Goal: Subscribe to service/newsletter

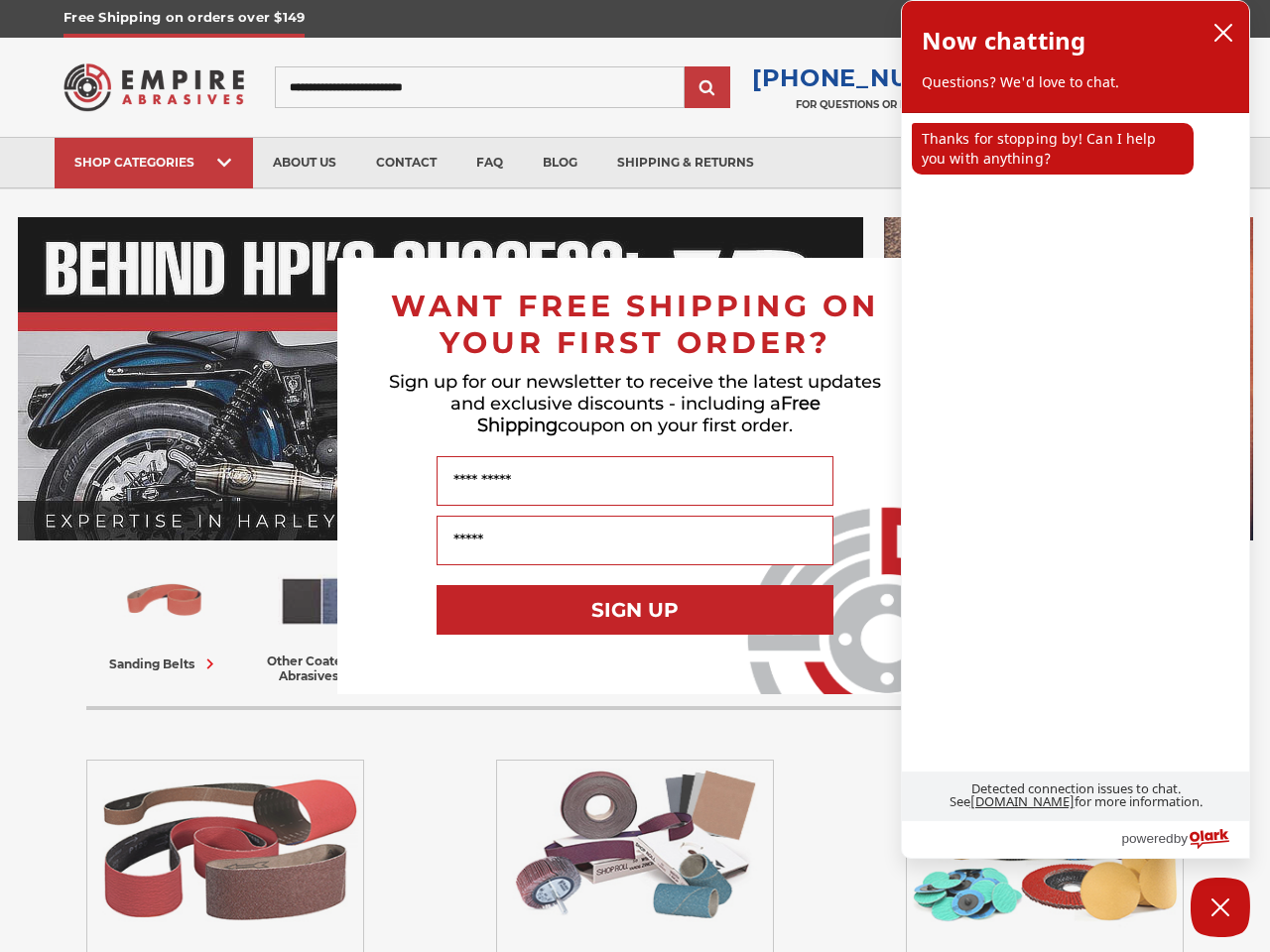
click at [635, 476] on input "Name" at bounding box center [635, 481] width 397 height 50
click at [635, 610] on button "SIGN UP" at bounding box center [635, 610] width 397 height 50
click at [1223, 33] on icon "close chatbox" at bounding box center [1223, 33] width 16 height 16
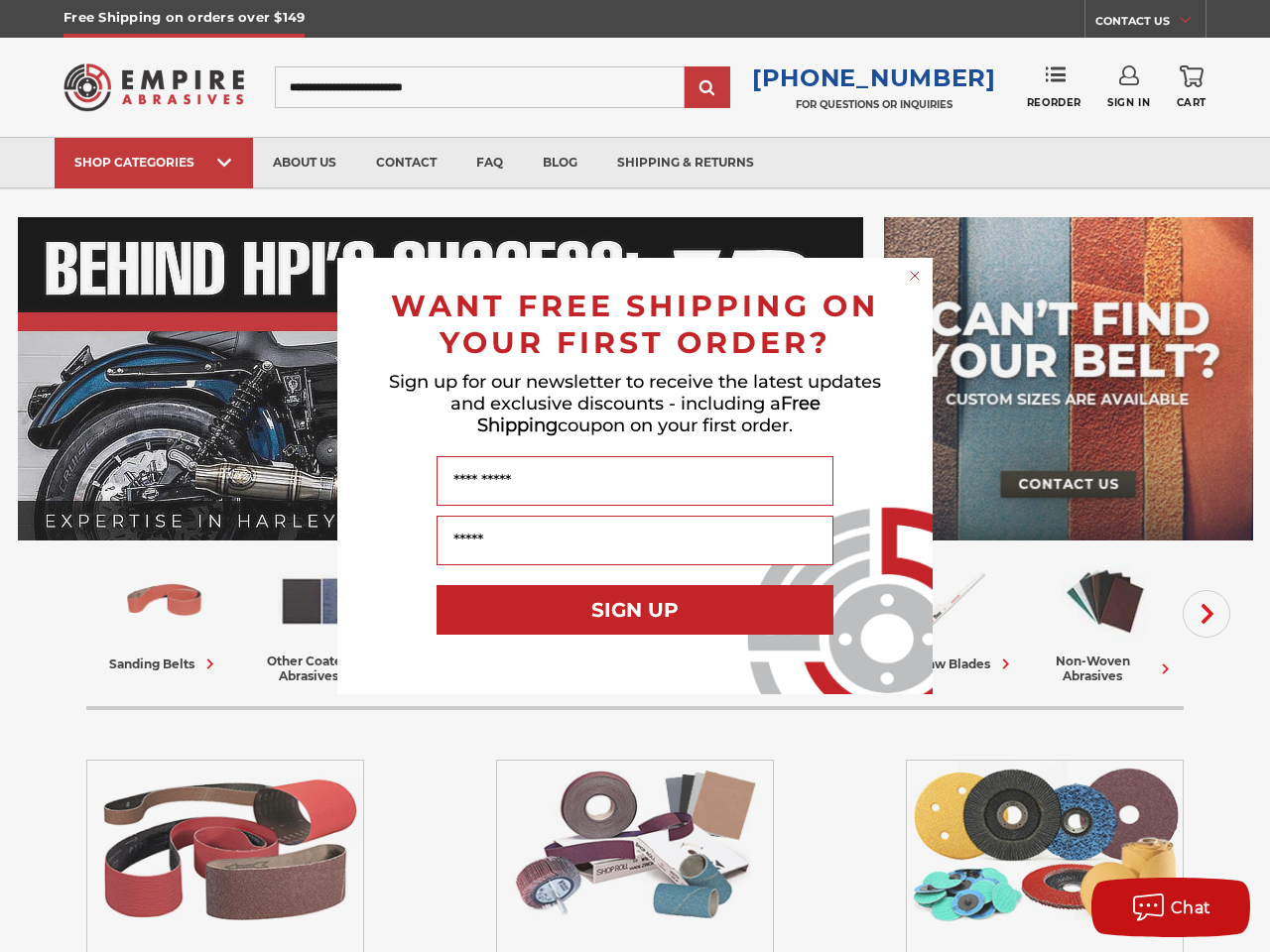
click at [1053, 149] on div "Close dialog WANT FREE SHIPPING ON YOUR FIRST ORDER? Sign up for our newsletter…" at bounding box center [635, 476] width 1270 height 952
click at [1220, 907] on div "Chat" at bounding box center [1170, 907] width 101 height 33
